Goal: Book appointment/travel/reservation

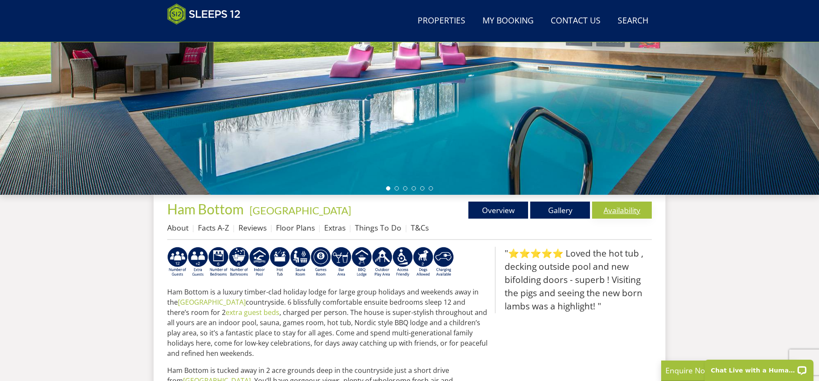
click at [617, 207] on link "Availability" at bounding box center [622, 210] width 60 height 17
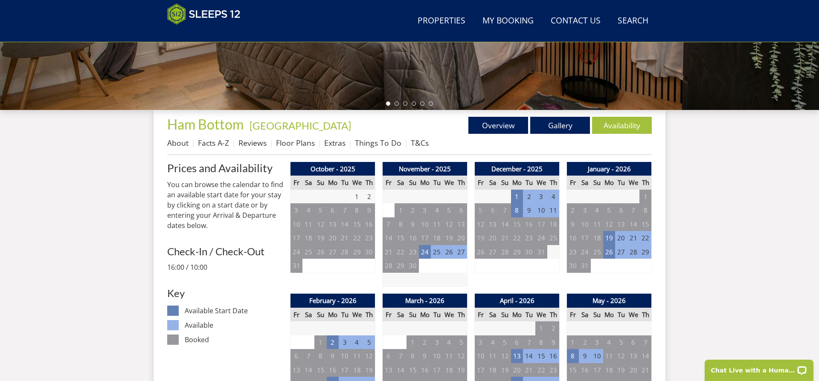
scroll to position [261, 0]
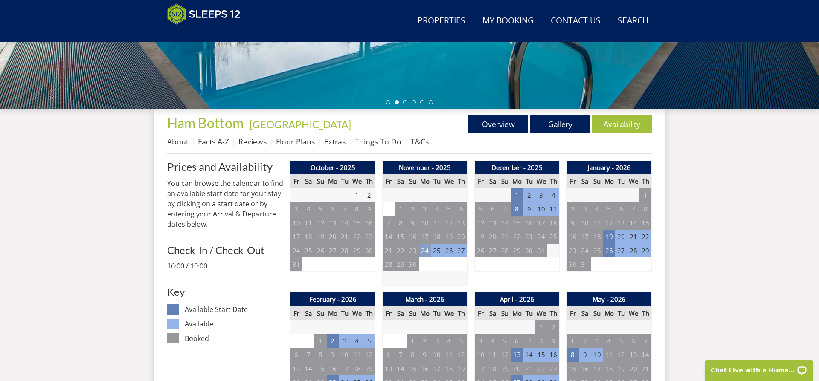
click at [428, 250] on td "24" at bounding box center [425, 251] width 12 height 14
click at [514, 210] on td "8" at bounding box center [517, 209] width 12 height 14
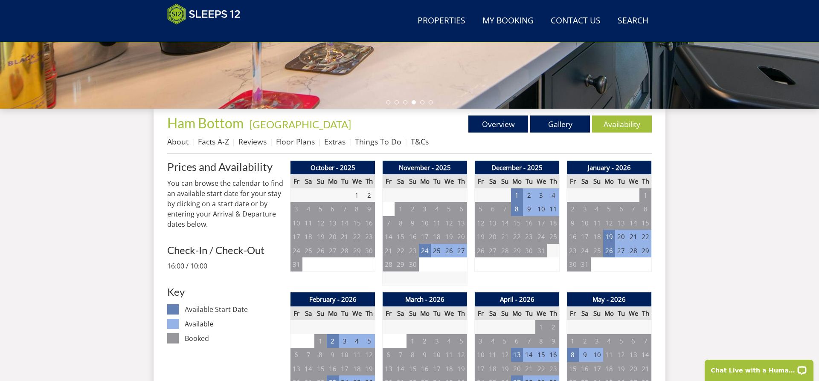
scroll to position [0, 0]
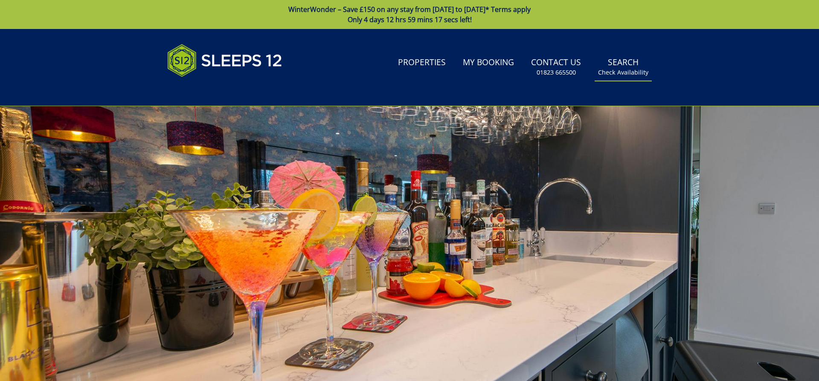
click at [626, 64] on link "Search Check Availability" at bounding box center [623, 67] width 57 height 28
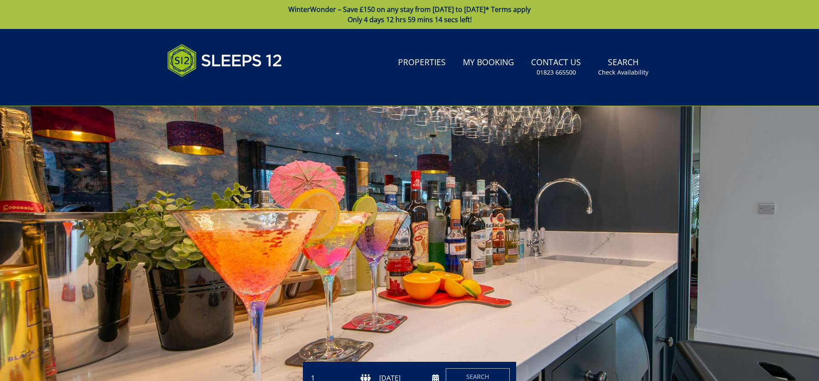
click at [381, 237] on div at bounding box center [409, 255] width 819 height 299
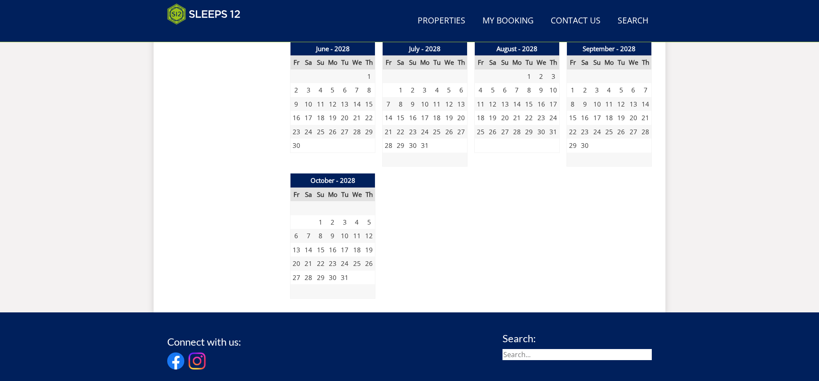
scroll to position [1561, 0]
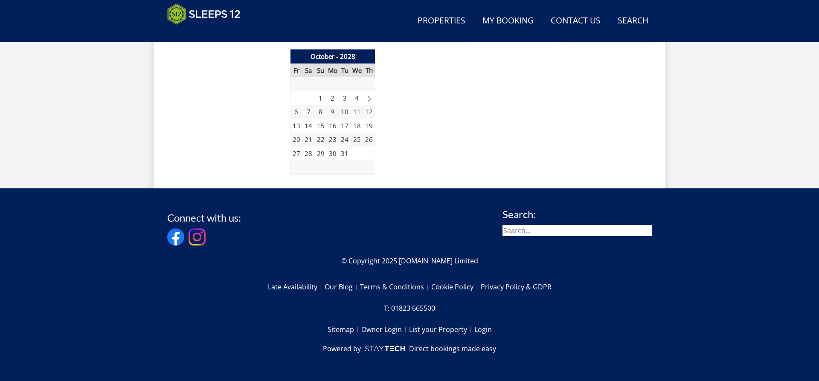
click at [541, 230] on input "search" at bounding box center [577, 230] width 149 height 11
type input "fuzzy"
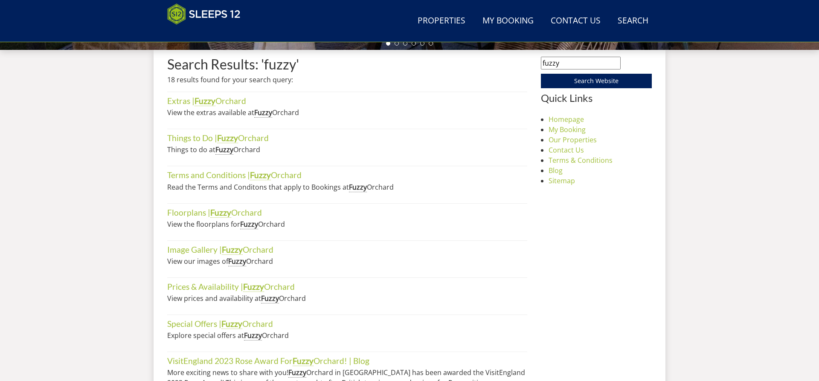
scroll to position [322, 0]
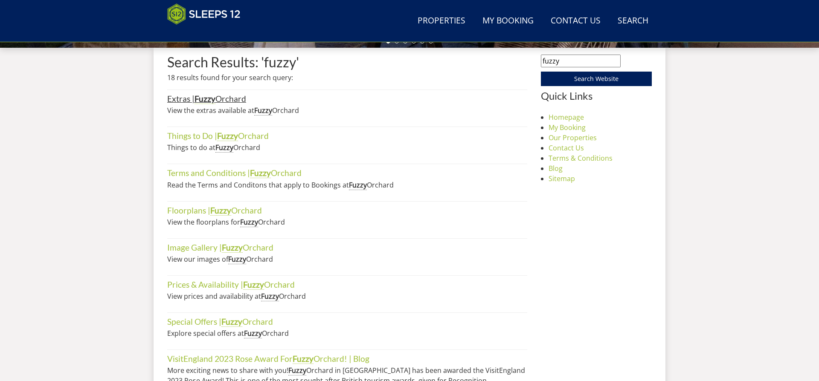
click at [223, 99] on link "Extras | Fuzzy Orchard" at bounding box center [206, 99] width 79 height 10
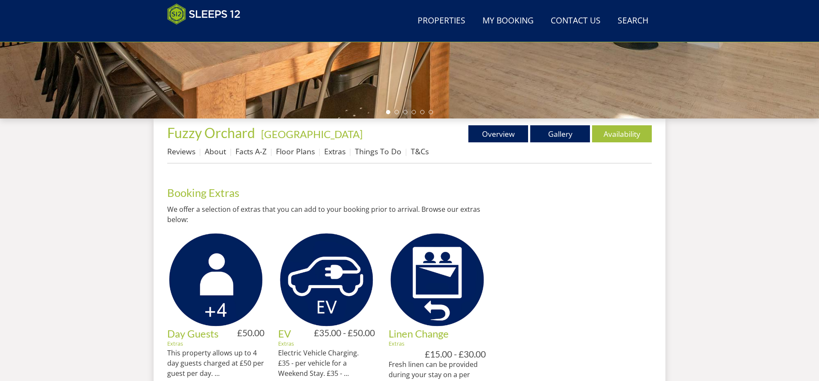
scroll to position [239, 0]
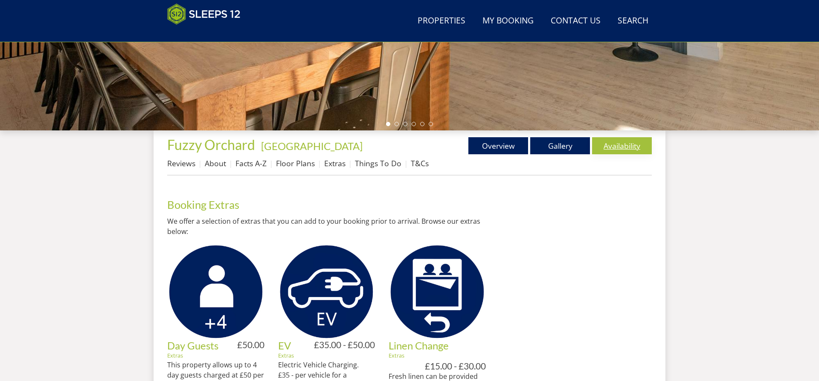
click at [618, 146] on link "Availability" at bounding box center [622, 145] width 60 height 17
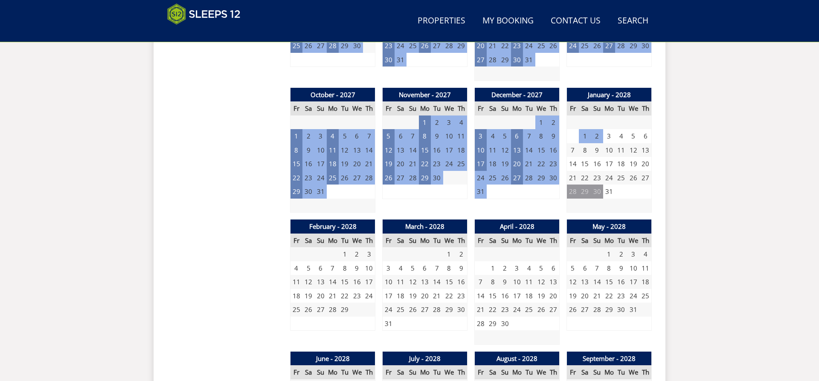
scroll to position [1561, 0]
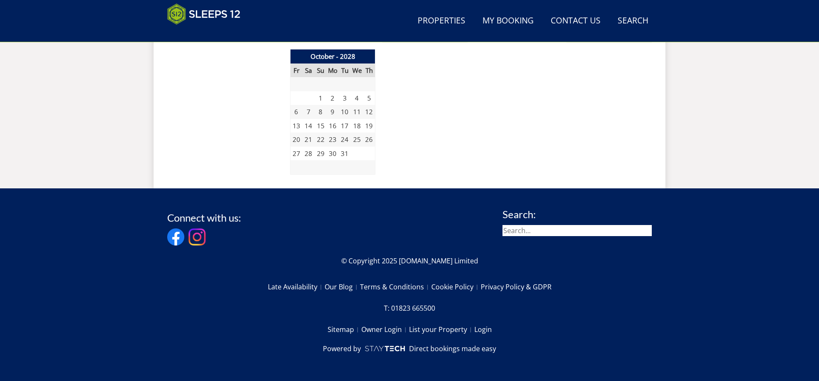
click at [532, 230] on input "search" at bounding box center [577, 230] width 149 height 11
type input "[PERSON_NAME]"
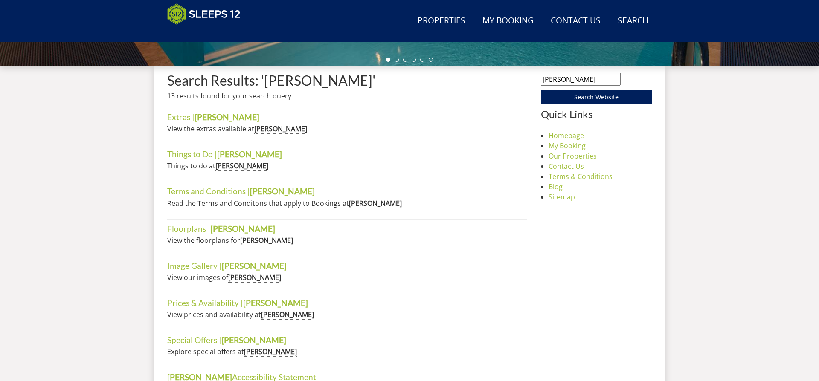
scroll to position [290, 0]
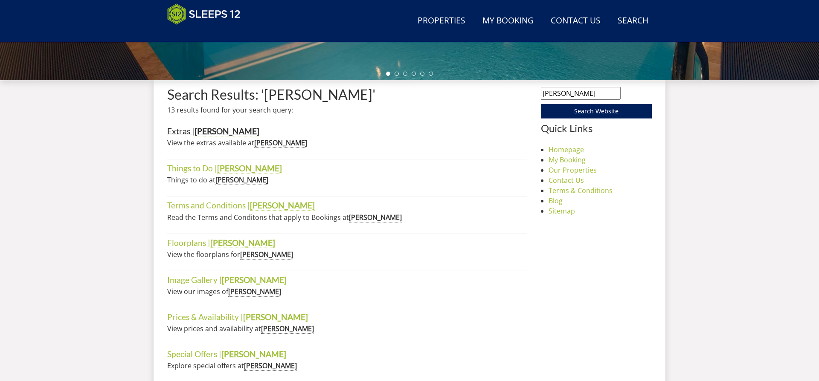
click at [209, 131] on strong "[PERSON_NAME]" at bounding box center [227, 131] width 65 height 10
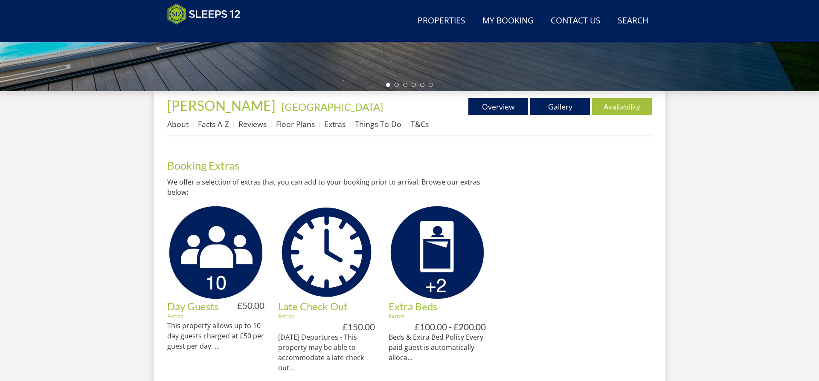
scroll to position [282, 0]
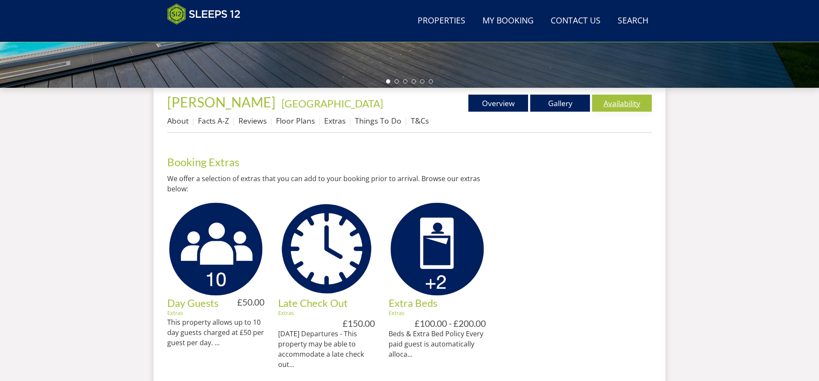
click at [623, 103] on link "Availability" at bounding box center [622, 103] width 60 height 17
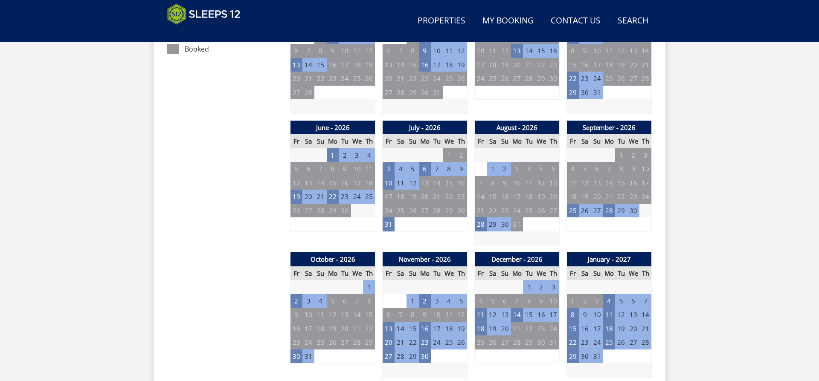
scroll to position [568, 0]
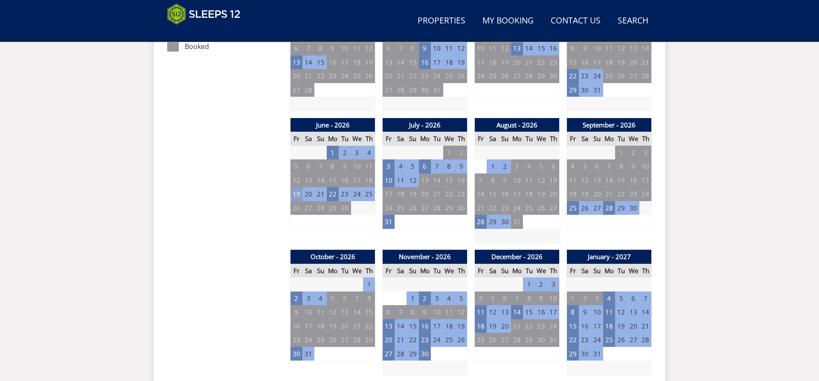
click at [297, 198] on td "19" at bounding box center [297, 194] width 12 height 14
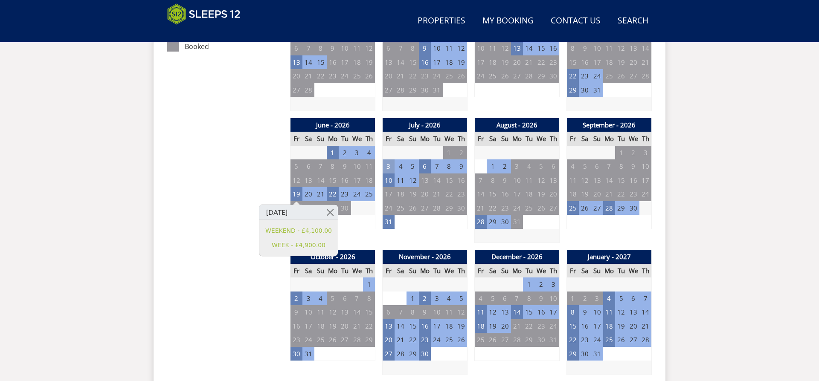
click at [388, 165] on td "3" at bounding box center [389, 167] width 12 height 14
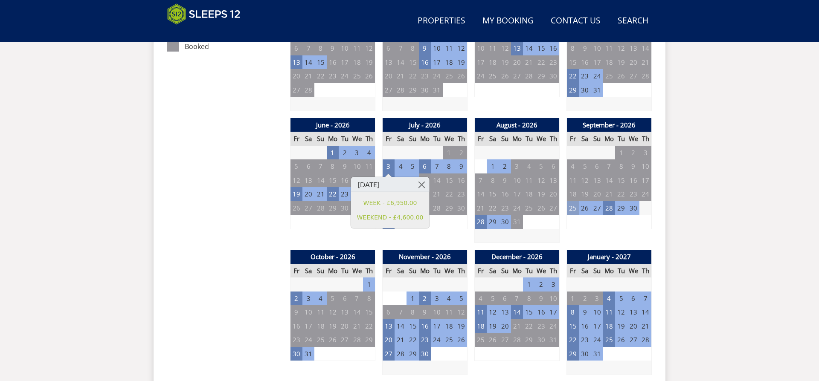
click at [572, 207] on td "25" at bounding box center [573, 208] width 12 height 14
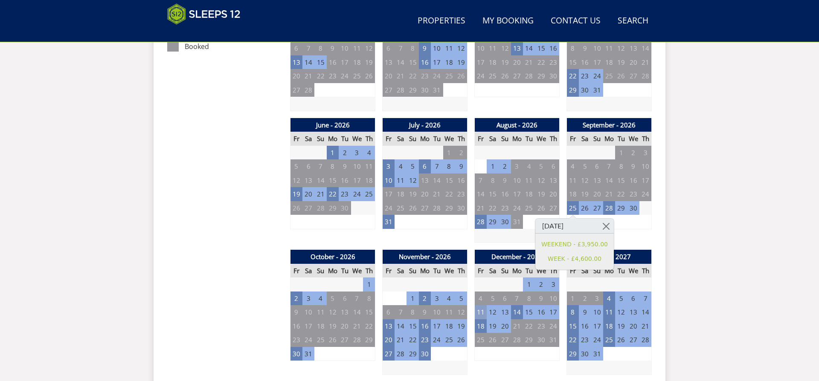
click at [481, 311] on td "11" at bounding box center [481, 312] width 12 height 14
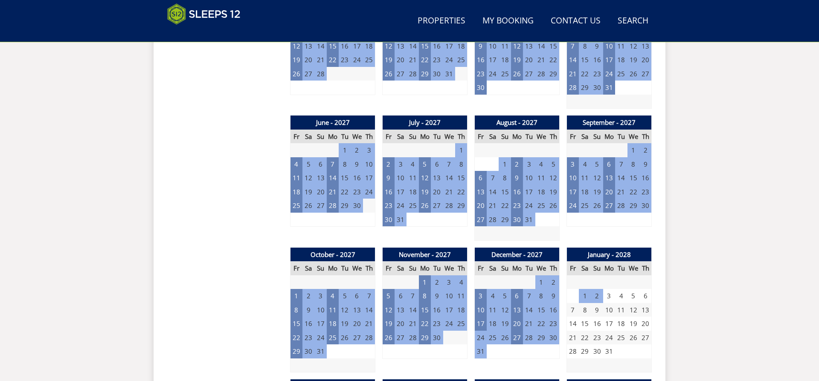
scroll to position [997, 0]
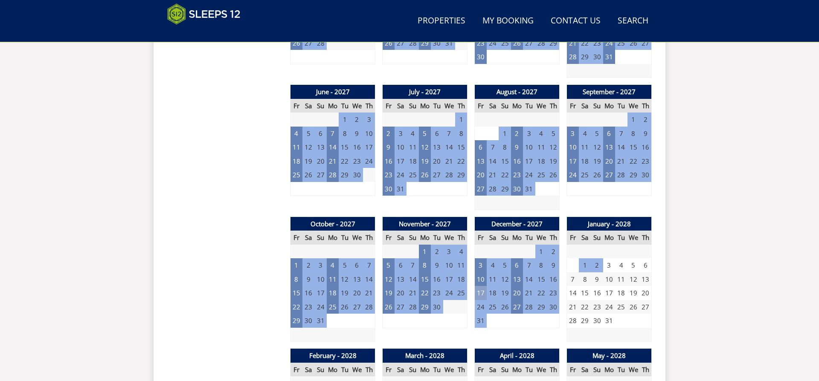
click at [480, 292] on td "17" at bounding box center [481, 293] width 12 height 14
click at [479, 279] on td "10" at bounding box center [481, 280] width 12 height 14
click at [511, 297] on link at bounding box center [513, 297] width 15 height 15
click at [479, 294] on td "17" at bounding box center [481, 293] width 12 height 14
click at [517, 293] on td "20" at bounding box center [517, 293] width 12 height 14
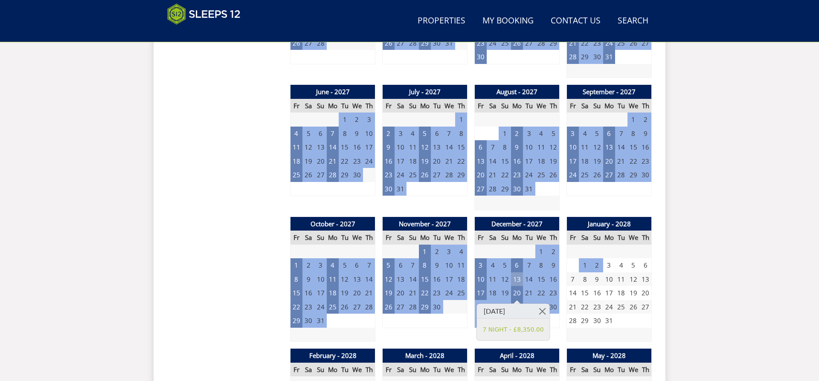
click at [518, 278] on td "13" at bounding box center [517, 280] width 12 height 14
click at [405, 328] on div "November - 2027 Fr Sa Su Mo Tu We Th 29 30 31 1 2 3 4 5 6 7 8 9 10 11 12 13" at bounding box center [424, 279] width 85 height 125
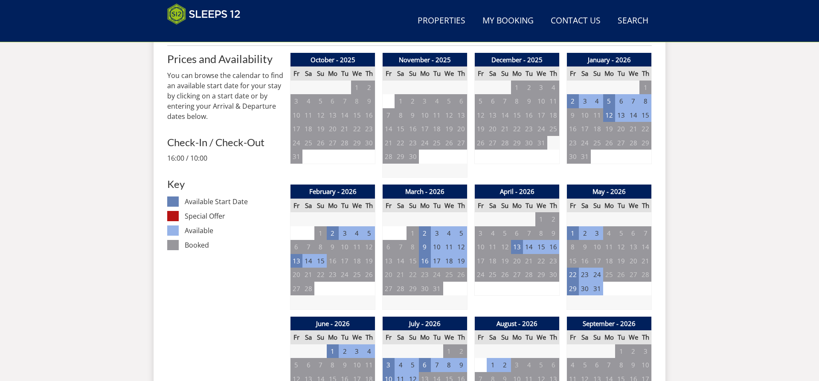
scroll to position [0, 0]
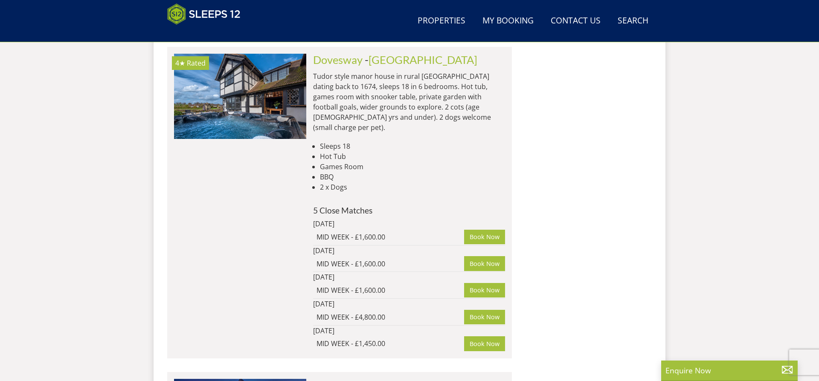
scroll to position [20753, 0]
